Goal: Task Accomplishment & Management: Use online tool/utility

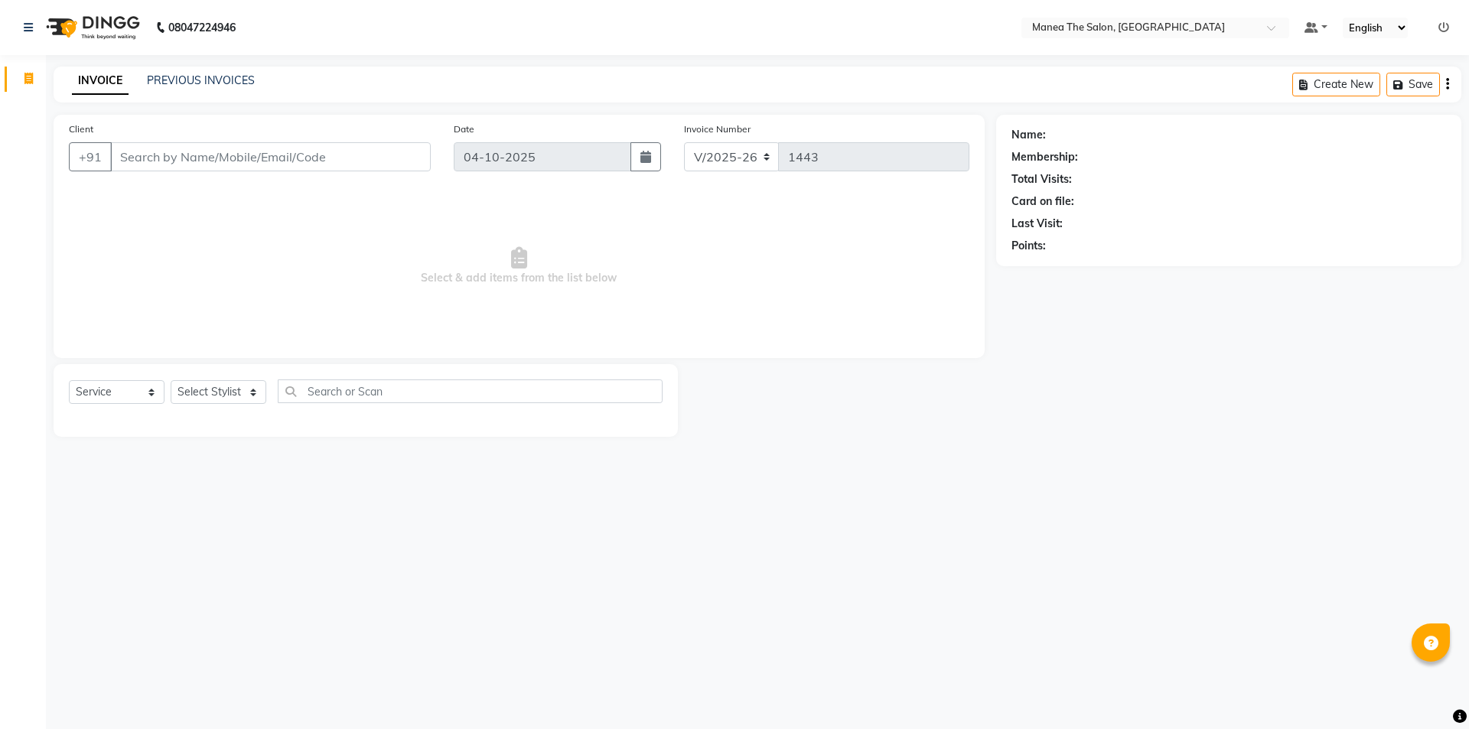
select select "6397"
select select "service"
click at [1112, 387] on div "Name: Membership: Total Visits: Card on file: Last Visit: Points:" at bounding box center [1234, 276] width 477 height 322
click at [223, 76] on link "PREVIOUS INVOICES" at bounding box center [201, 80] width 108 height 14
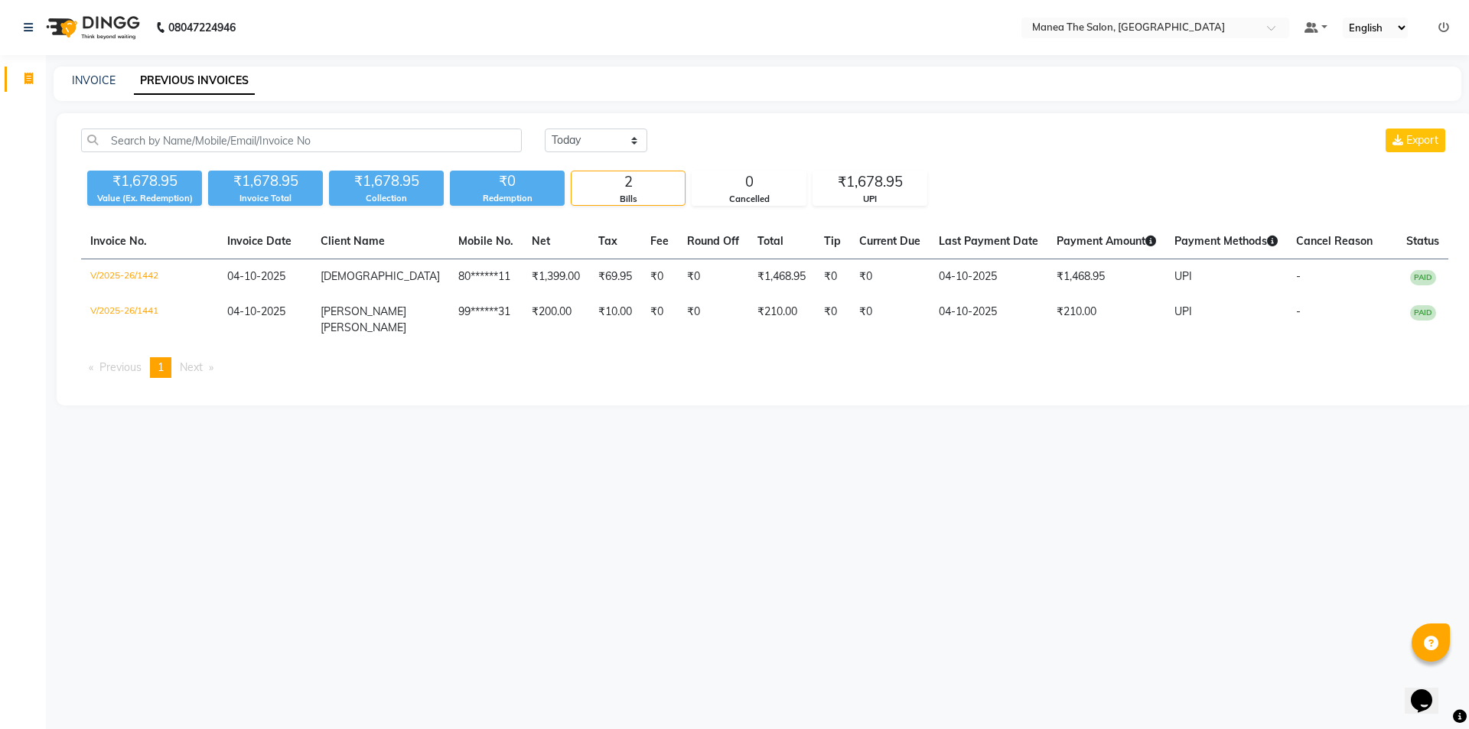
click at [859, 445] on div "08047224946 Select Location × Manea The Salon, Ameenpur Default Panel My Panel …" at bounding box center [734, 364] width 1469 height 729
click at [579, 151] on select "Today Yesterday Custom Range" at bounding box center [596, 141] width 103 height 24
select select "yesterday"
click at [545, 129] on select "Today Yesterday Custom Range" at bounding box center [596, 141] width 103 height 24
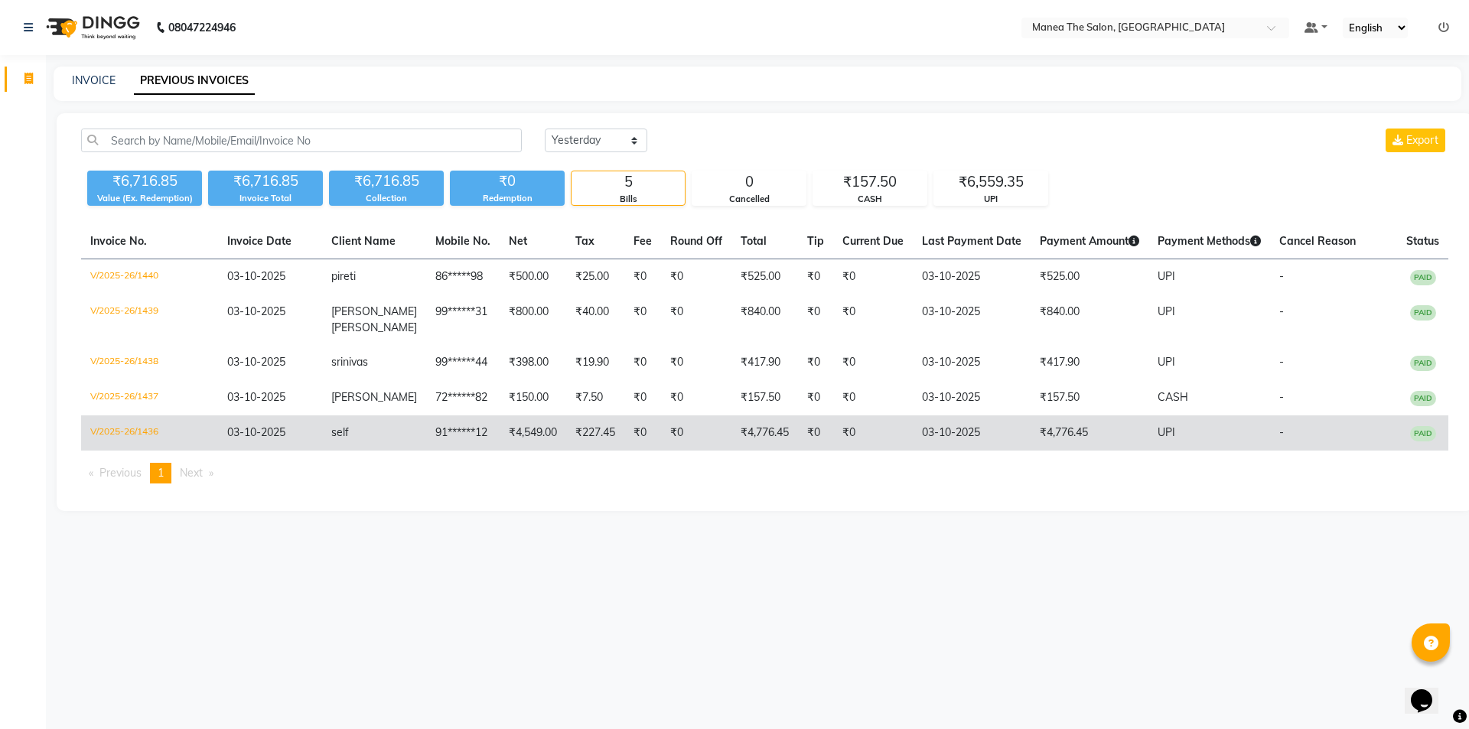
click at [147, 429] on td "V/2025-26/1436" at bounding box center [149, 433] width 137 height 35
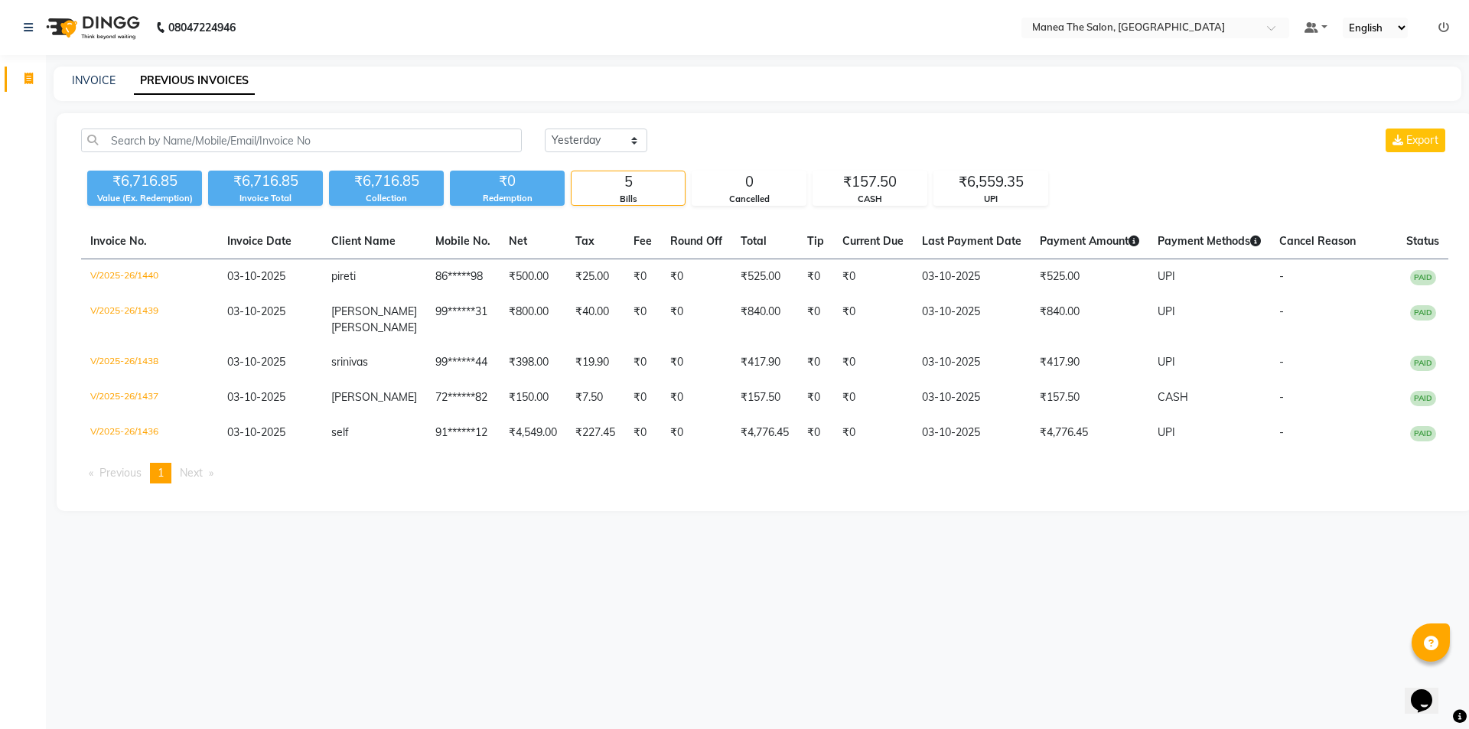
click at [752, 516] on main "INVOICE PREVIOUS INVOICES Today Yesterday Custom Range Export ₹6,716.85 Value (…" at bounding box center [758, 301] width 1424 height 468
click at [99, 75] on link "INVOICE" at bounding box center [94, 80] width 44 height 14
select select "service"
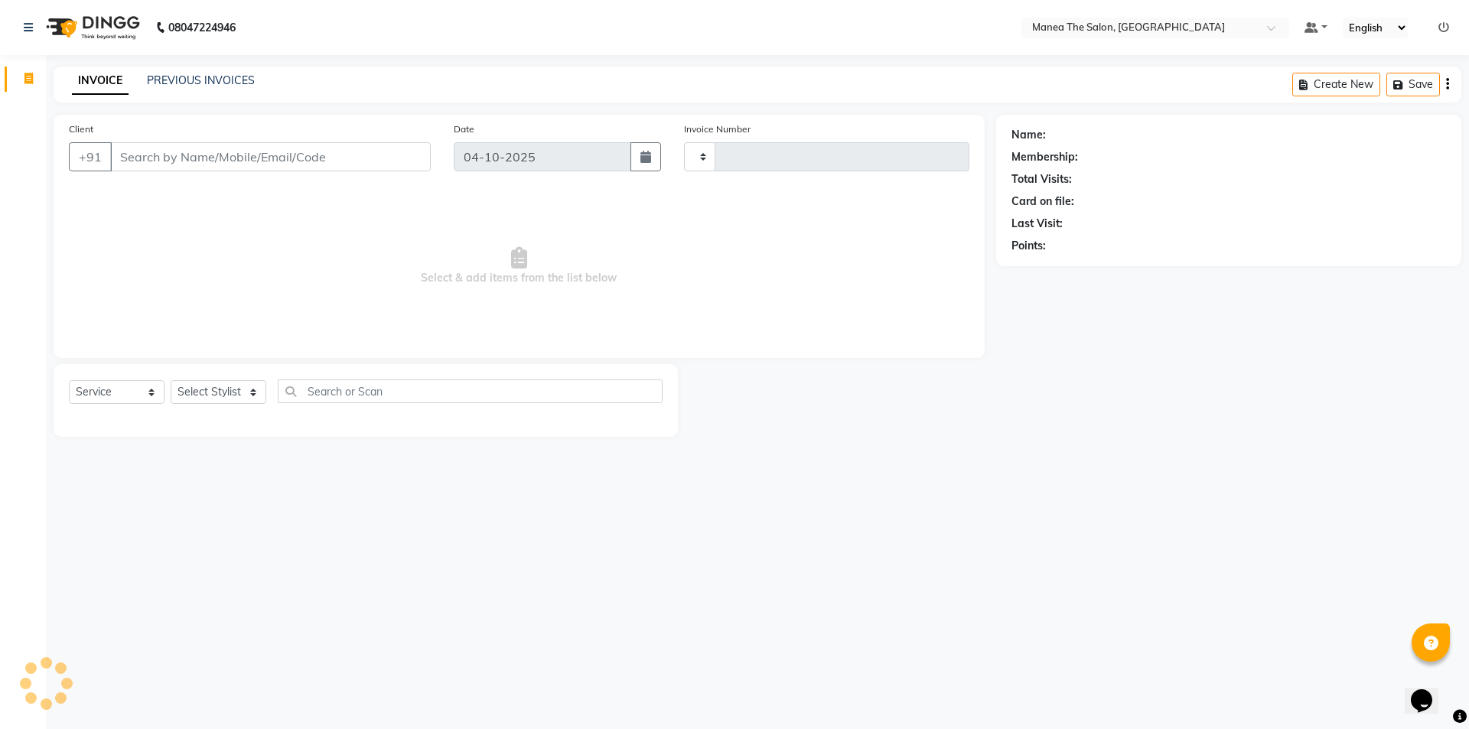
type input "1443"
select select "6397"
click at [182, 77] on link "PREVIOUS INVOICES" at bounding box center [201, 80] width 108 height 14
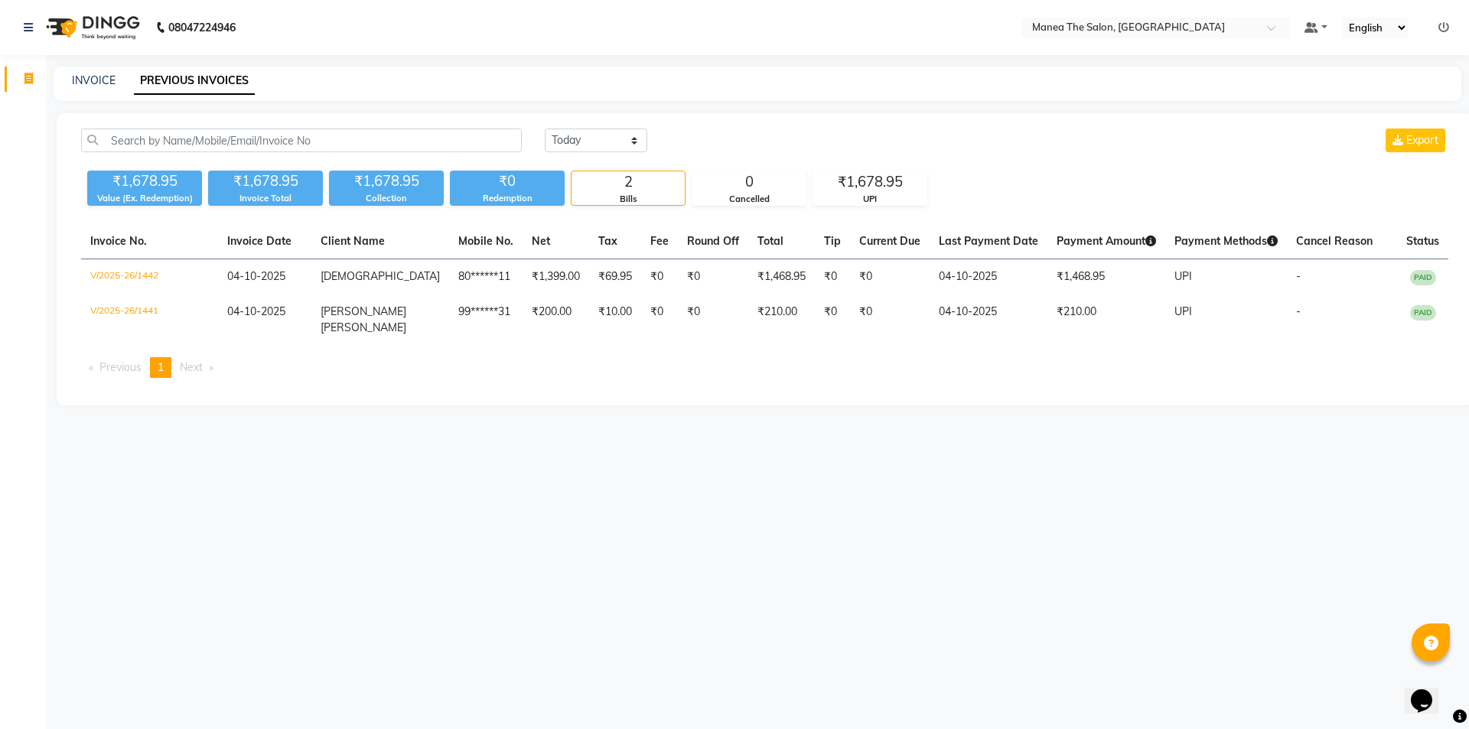
click at [640, 464] on div "08047224946 Select Location × Manea The Salon, Ameenpur Default Panel My Panel …" at bounding box center [734, 364] width 1469 height 729
